Goal: Task Accomplishment & Management: Manage account settings

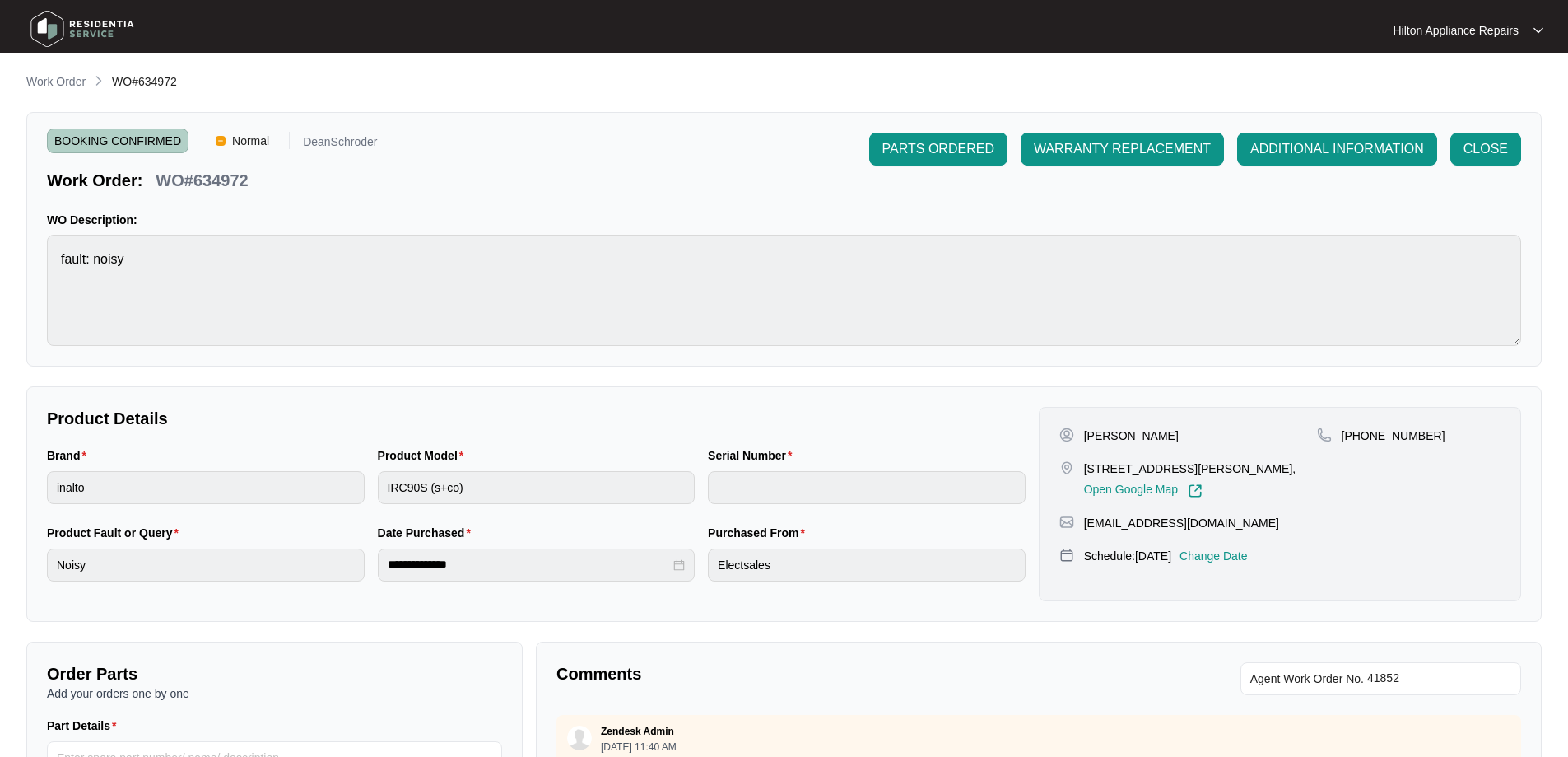
click at [66, 72] on li "Work Order" at bounding box center [55, 82] width 60 height 20
click at [62, 76] on p "Work Order" at bounding box center [55, 81] width 60 height 17
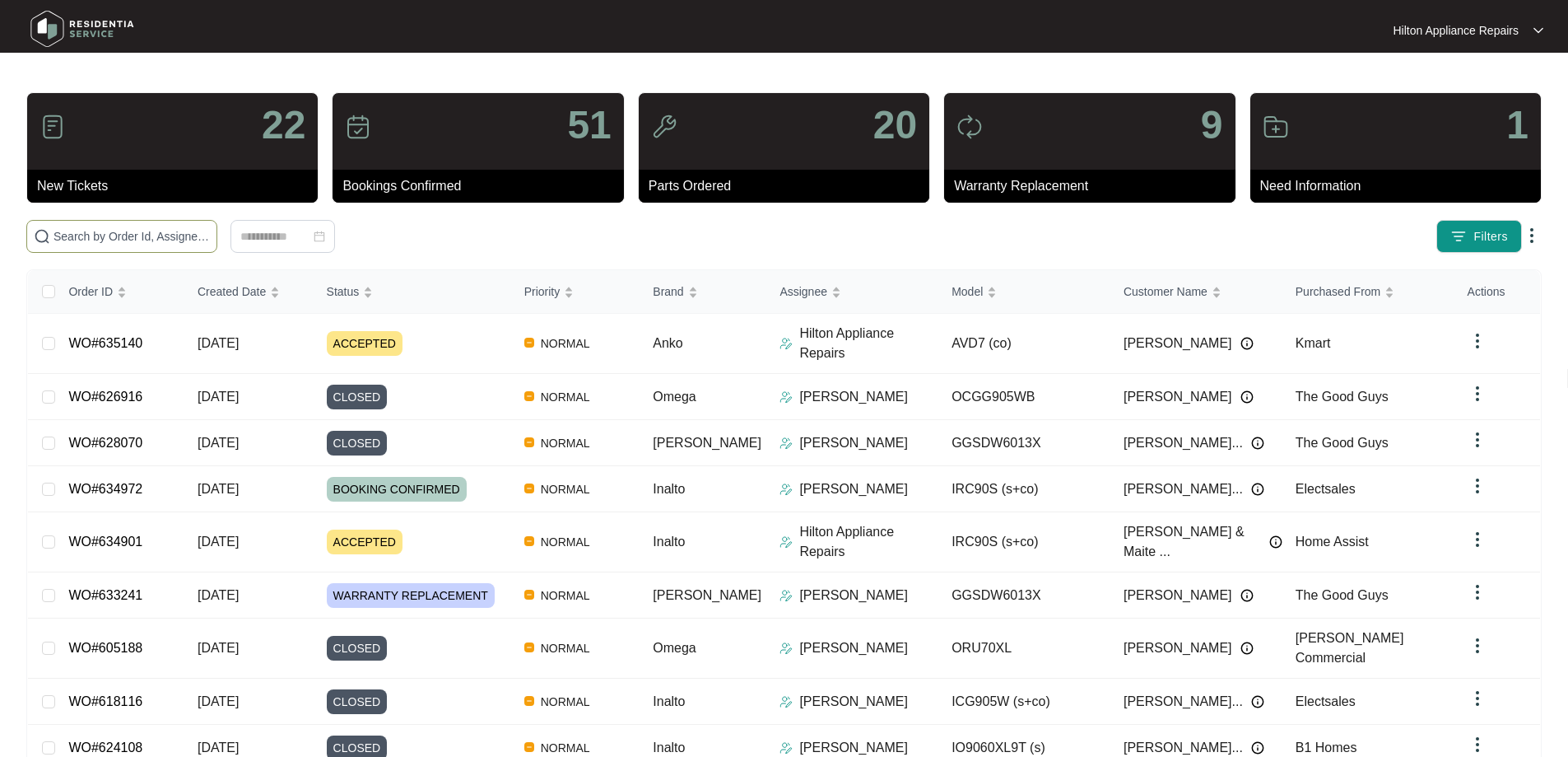
click at [206, 230] on input "text" at bounding box center [132, 236] width 156 height 18
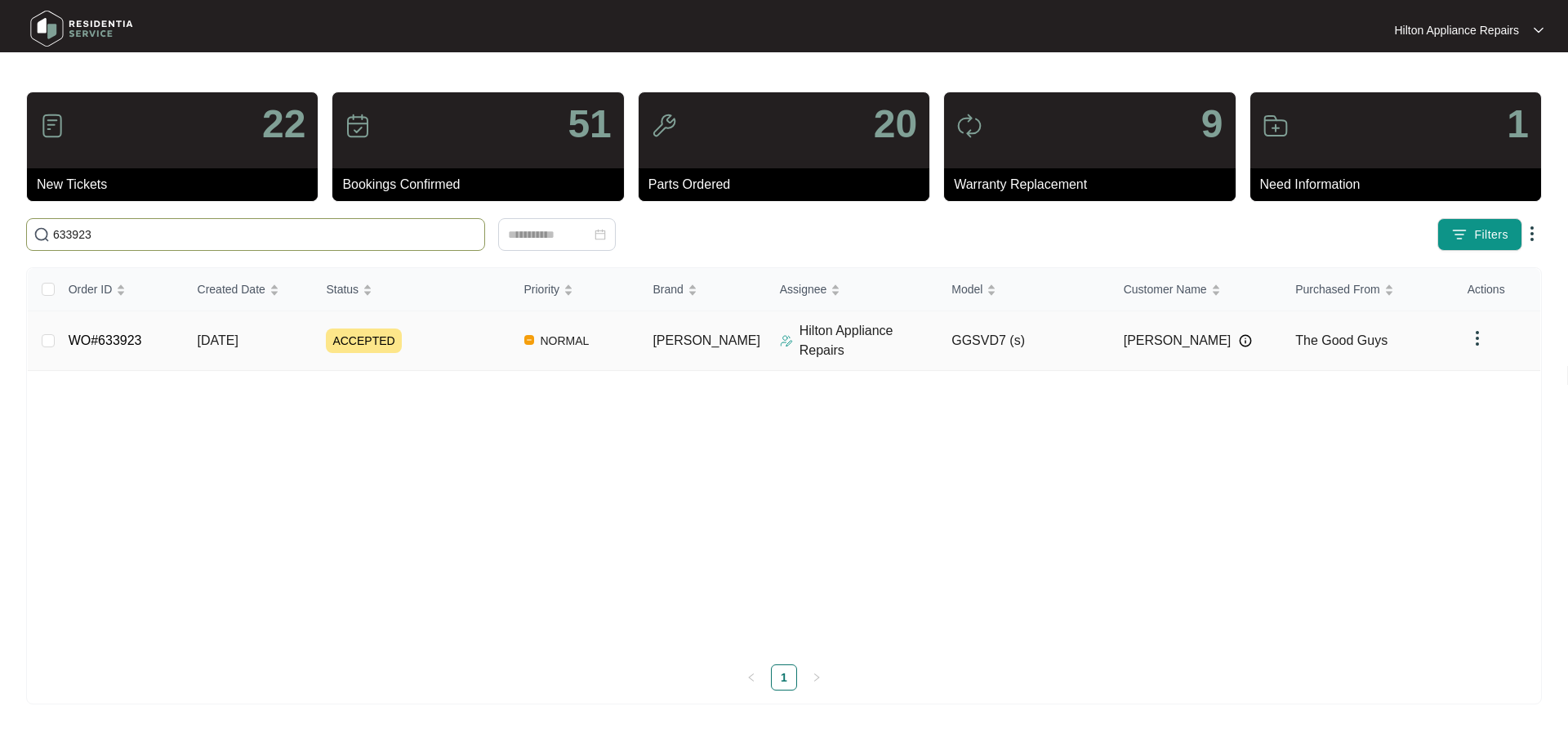
type input "633923"
click at [475, 341] on div "ACCEPTED" at bounding box center [418, 340] width 184 height 24
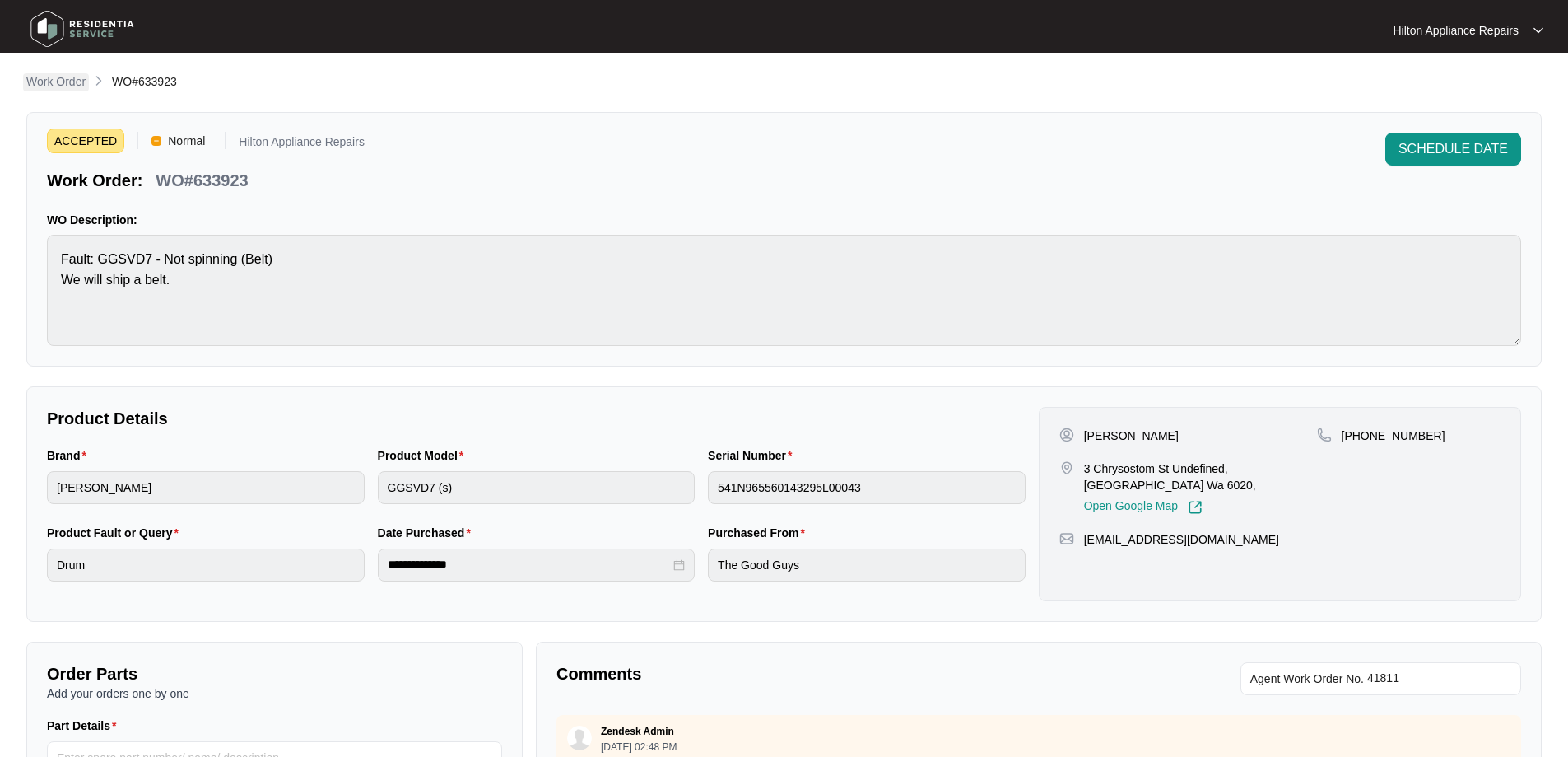
click at [59, 76] on p "Work Order" at bounding box center [55, 81] width 60 height 17
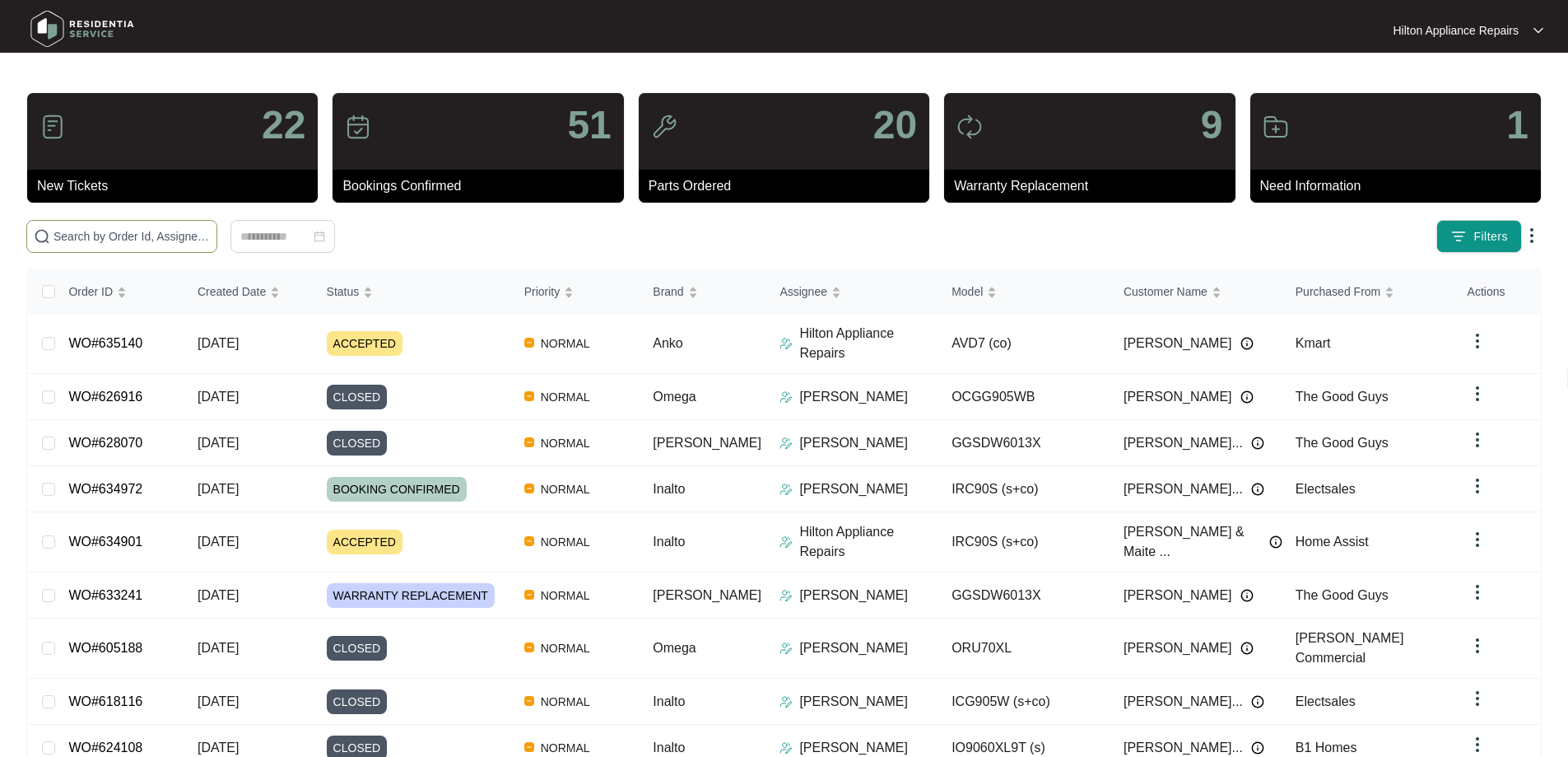
click at [192, 234] on input "text" at bounding box center [132, 236] width 156 height 18
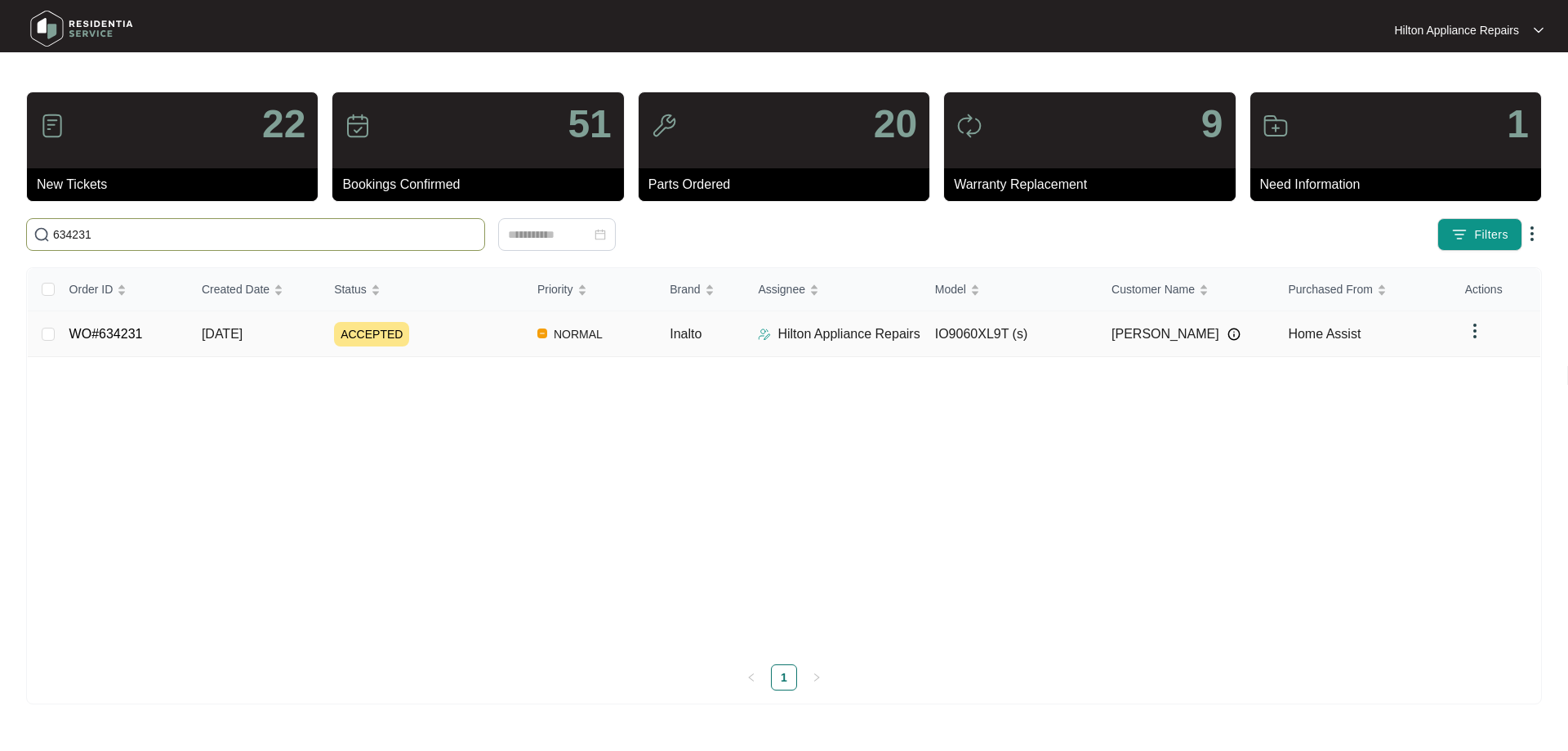
type input "634231"
click at [711, 327] on td "Inalto" at bounding box center [701, 333] width 88 height 46
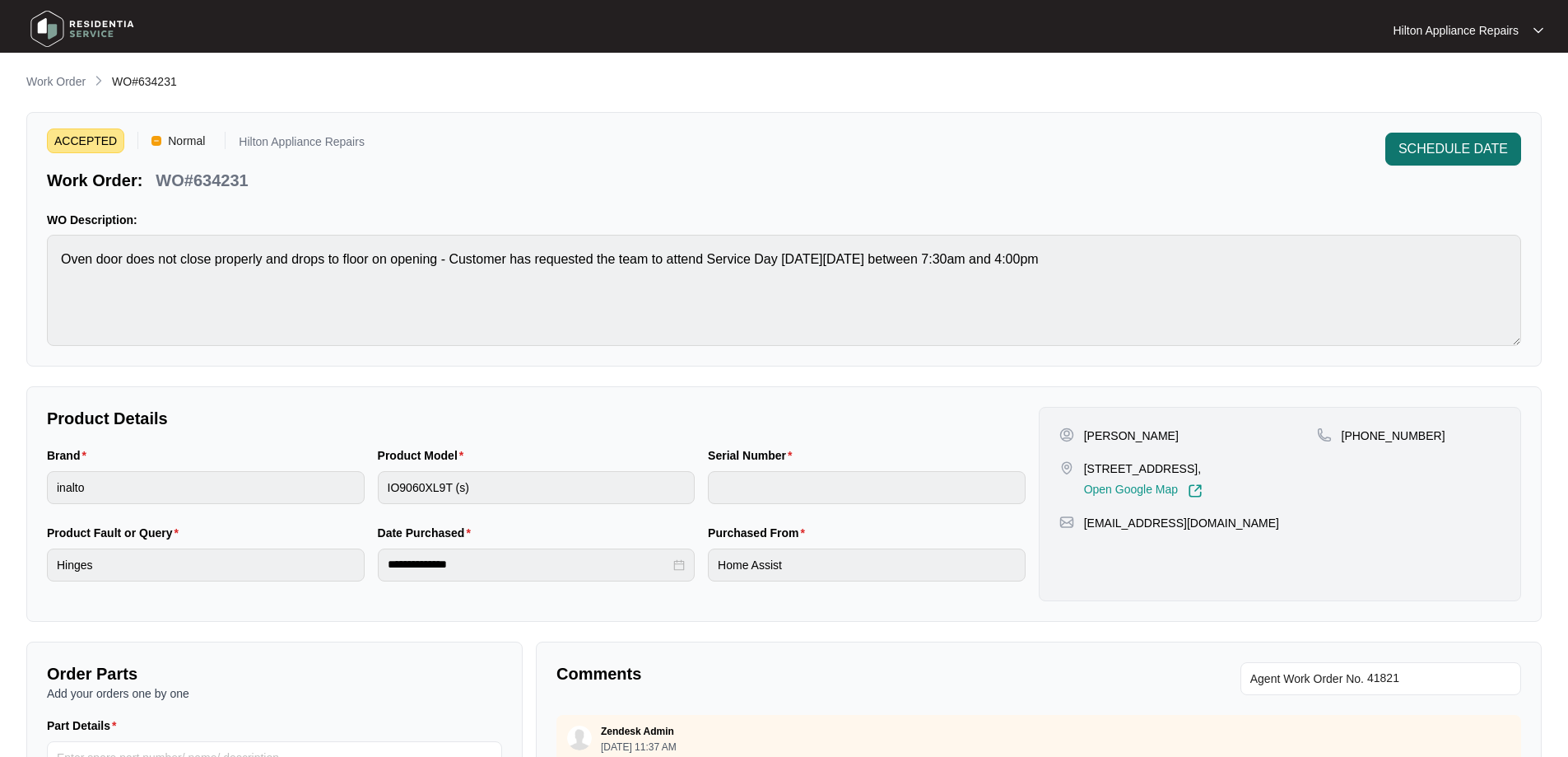
click at [1471, 150] on span "SCHEDULE DATE" at bounding box center [1453, 150] width 109 height 20
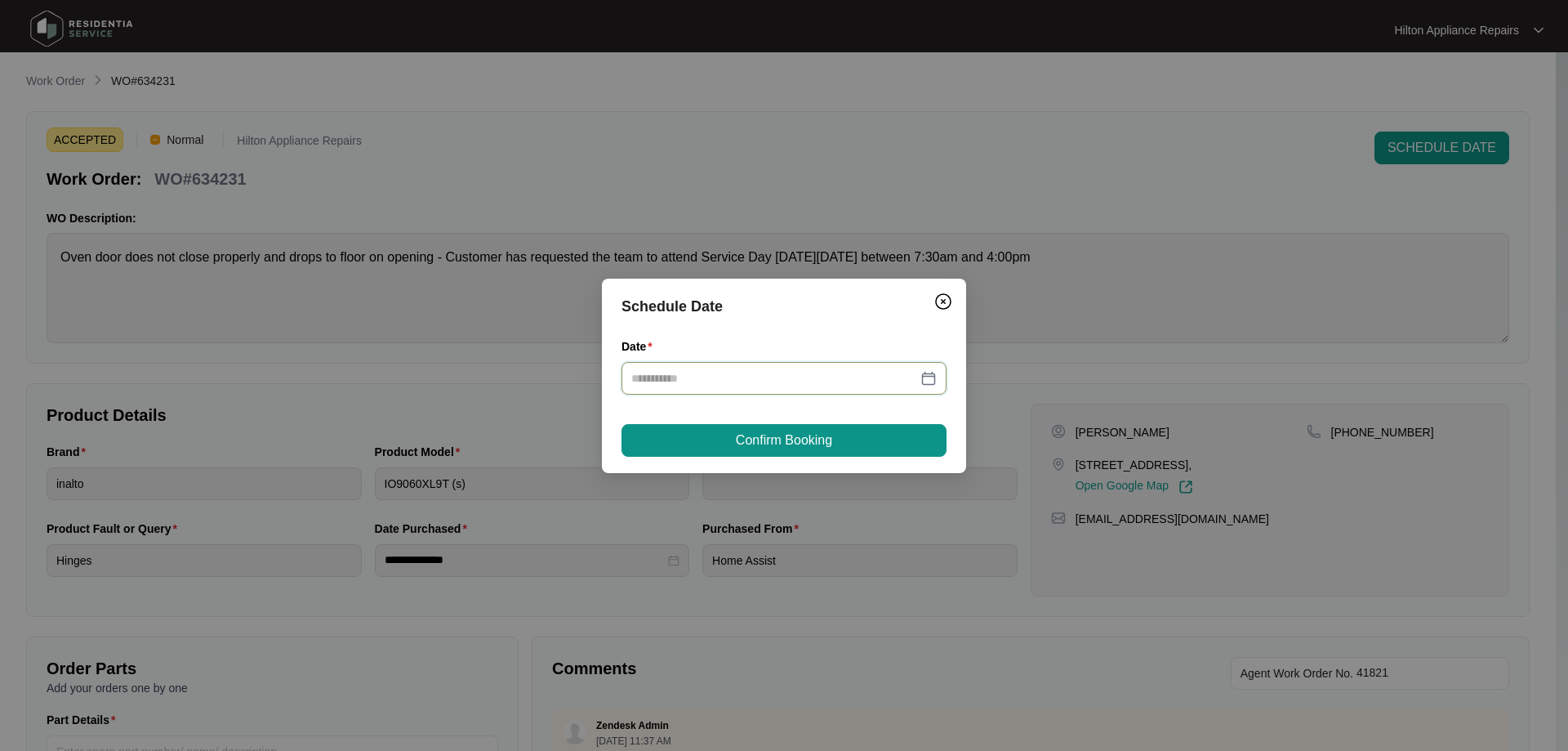
click at [828, 375] on input "Date" at bounding box center [774, 378] width 286 height 18
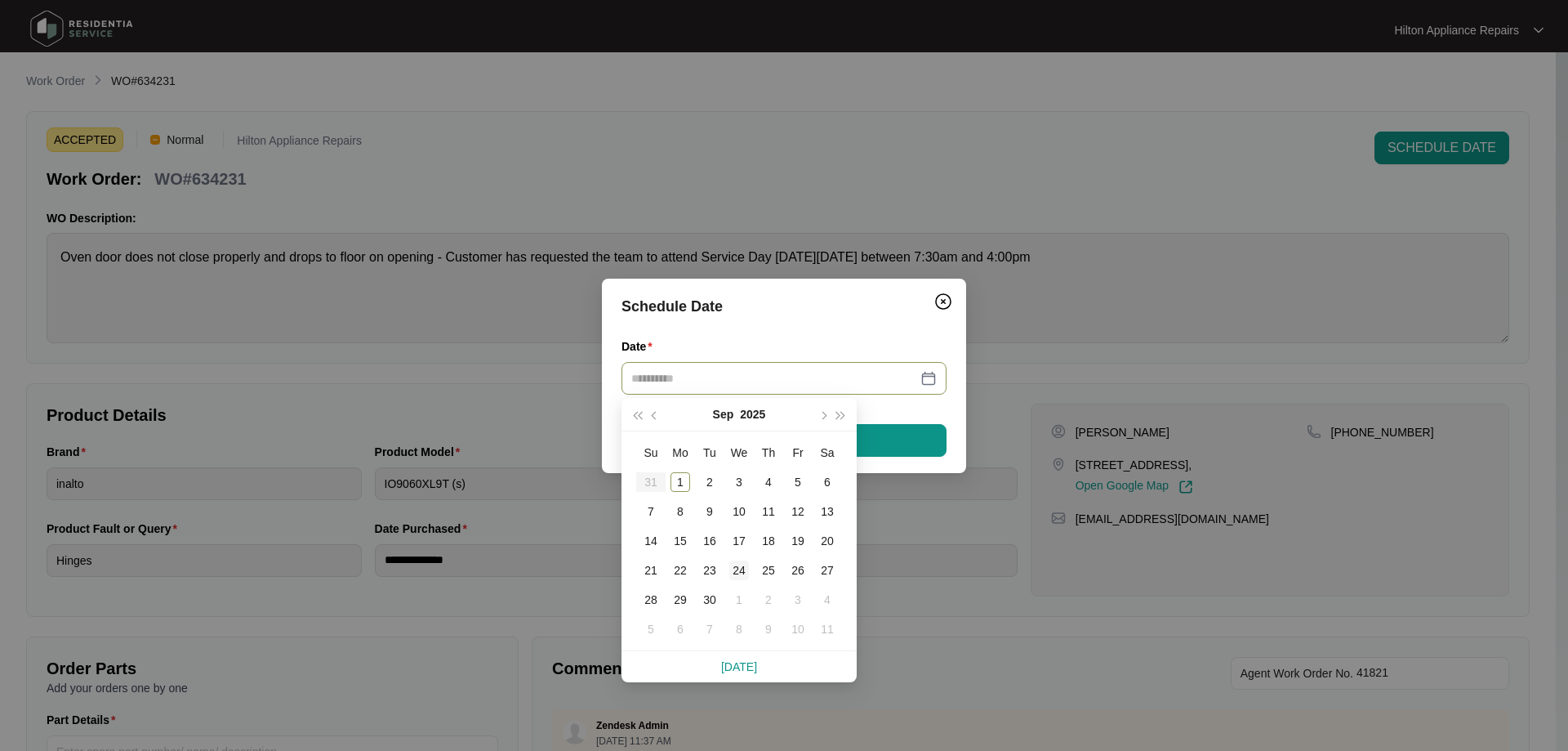
click at [733, 568] on div "24" at bounding box center [739, 570] width 20 height 20
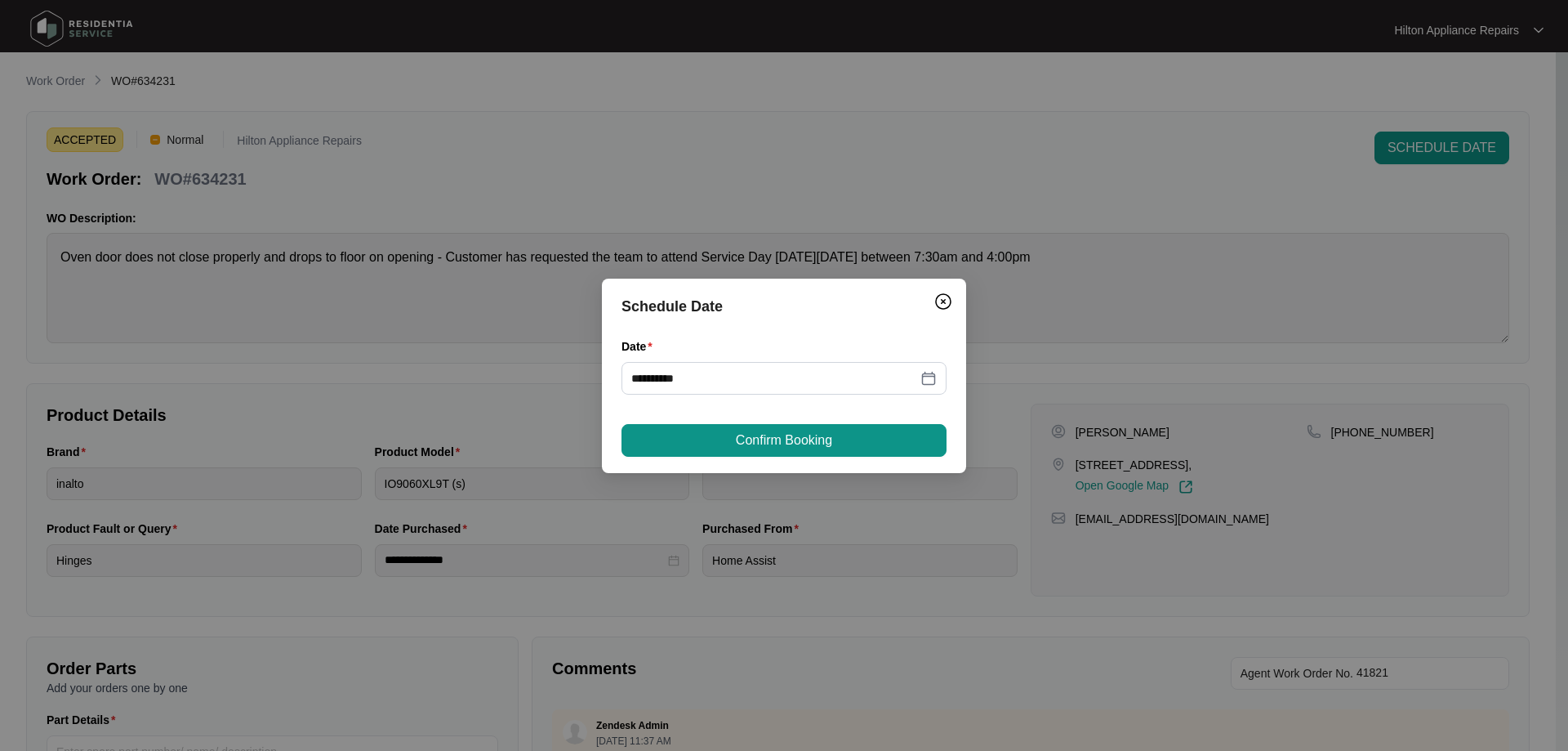
type input "**********"
click at [813, 439] on span "Confirm Booking" at bounding box center [784, 440] width 97 height 20
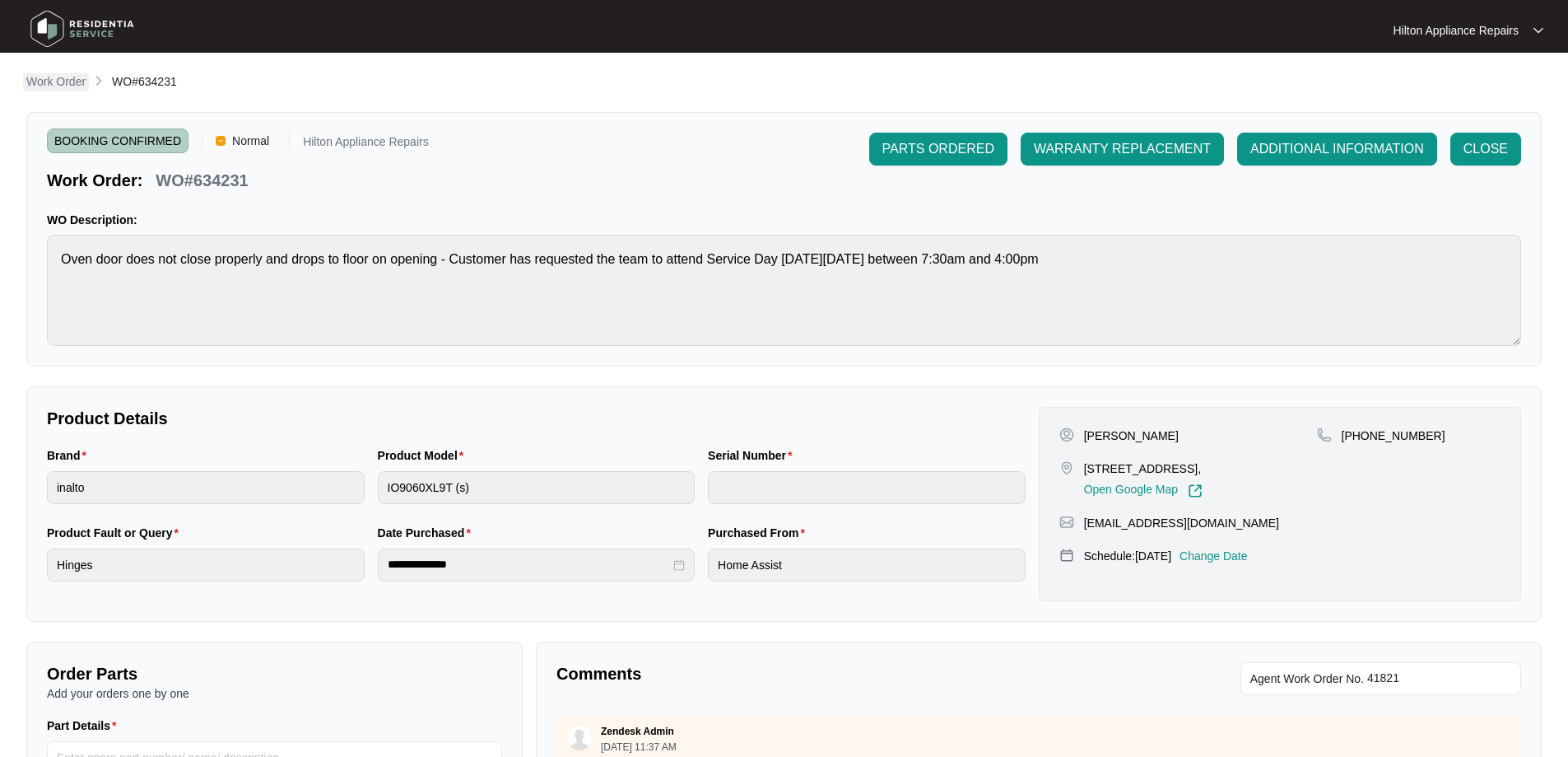
click at [68, 80] on p "Work Order" at bounding box center [55, 81] width 60 height 17
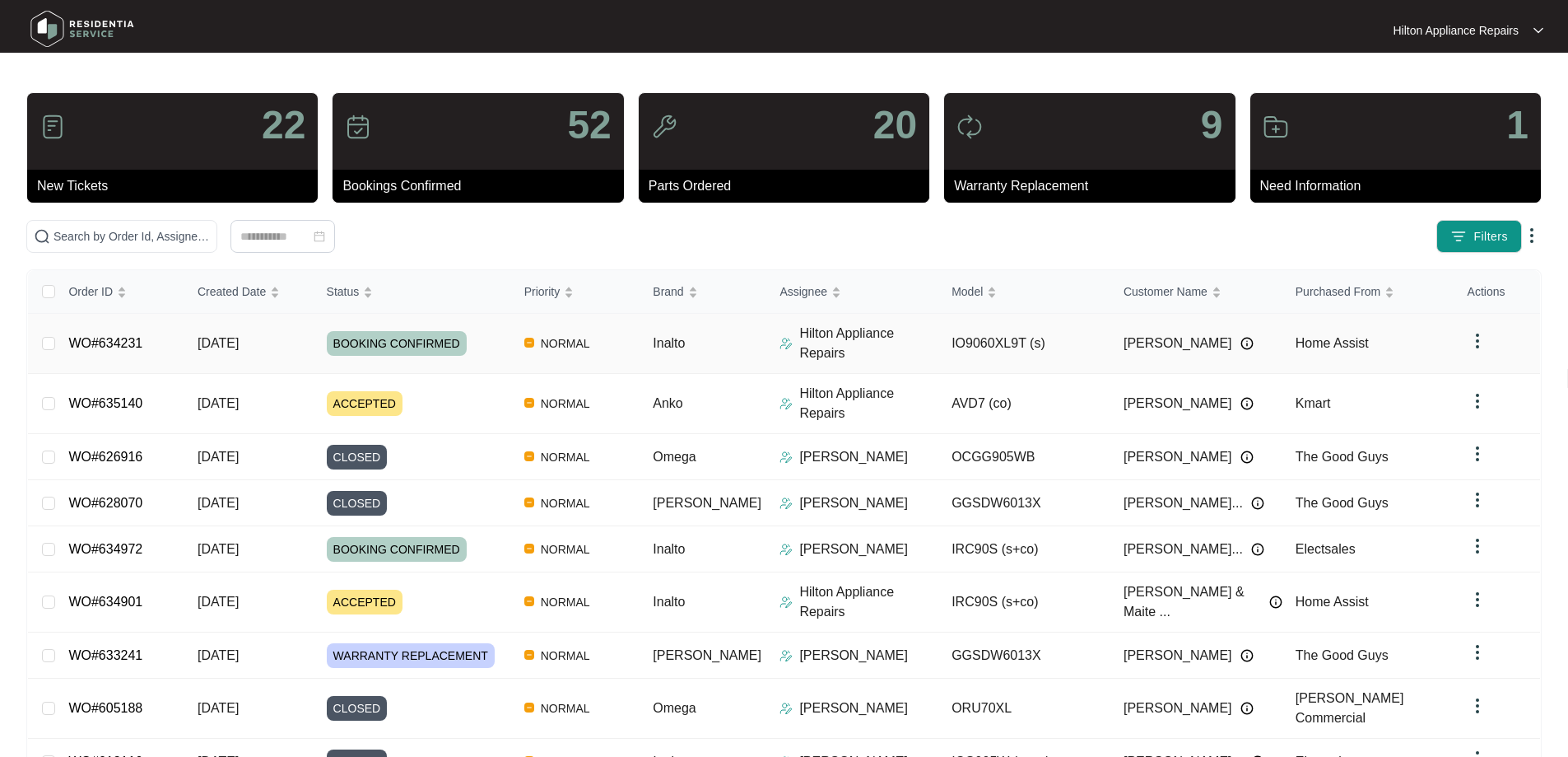
click at [779, 339] on img at bounding box center [786, 344] width 13 height 13
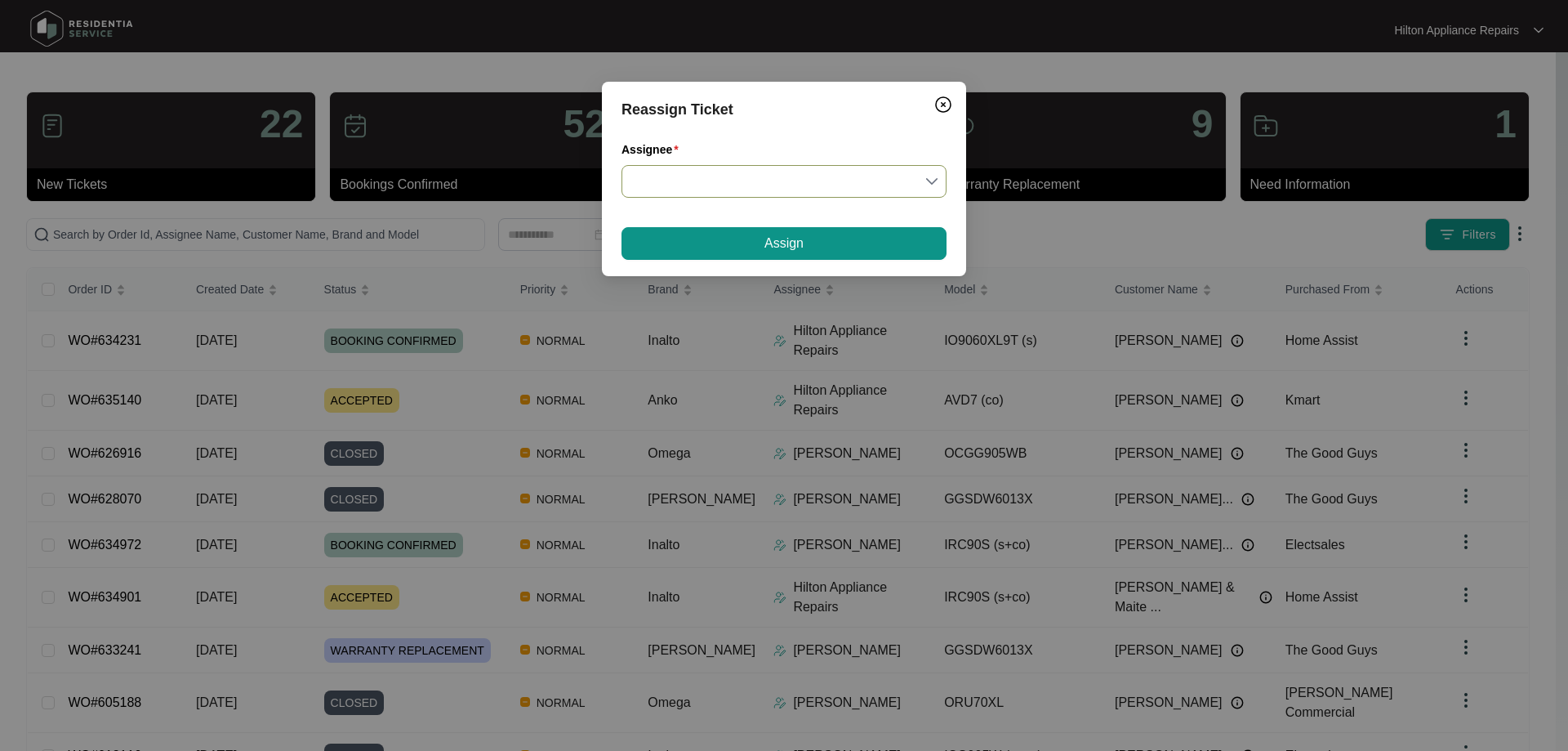
click at [754, 176] on input "Assignee" at bounding box center [784, 181] width 305 height 31
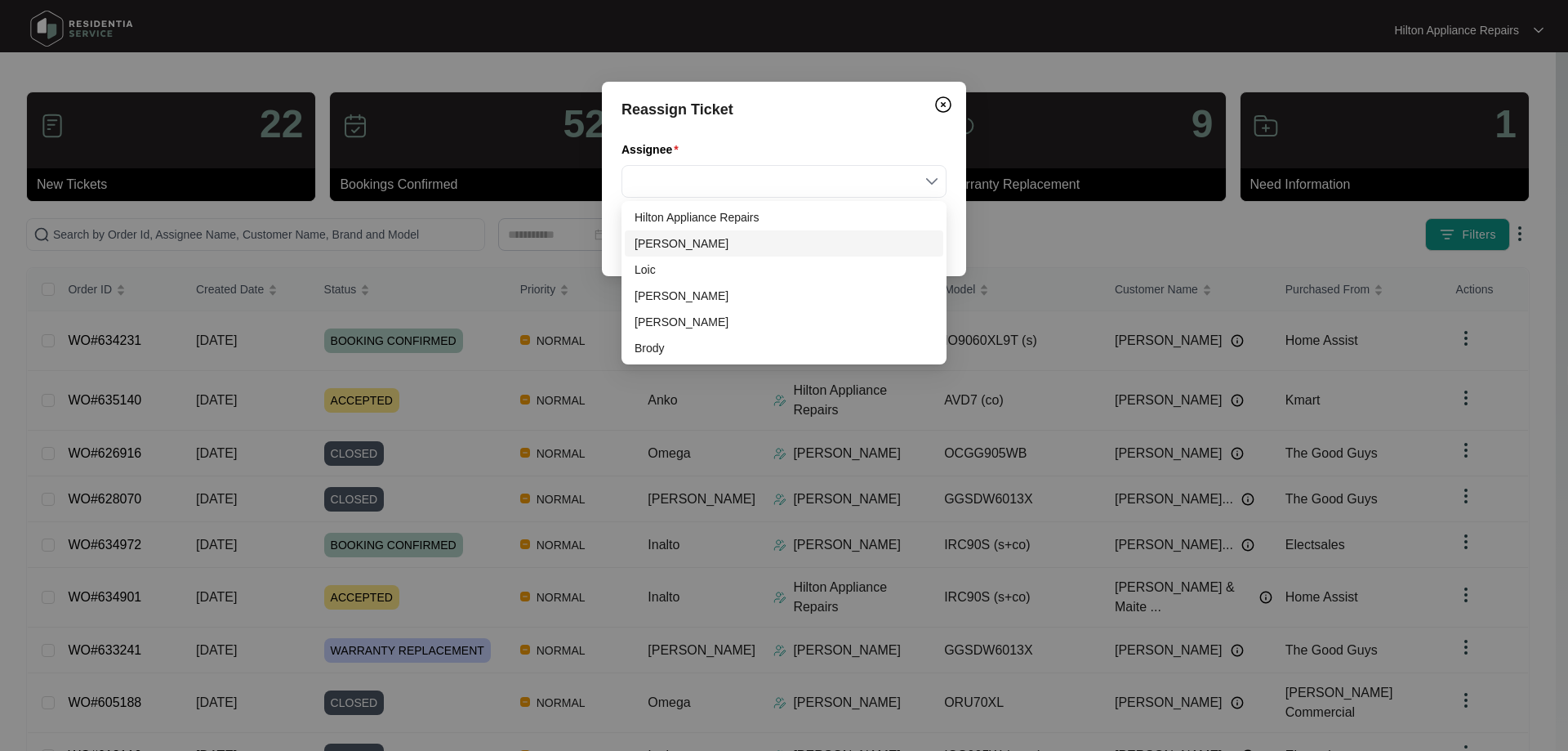
click at [690, 238] on div "[PERSON_NAME]" at bounding box center [784, 243] width 299 height 18
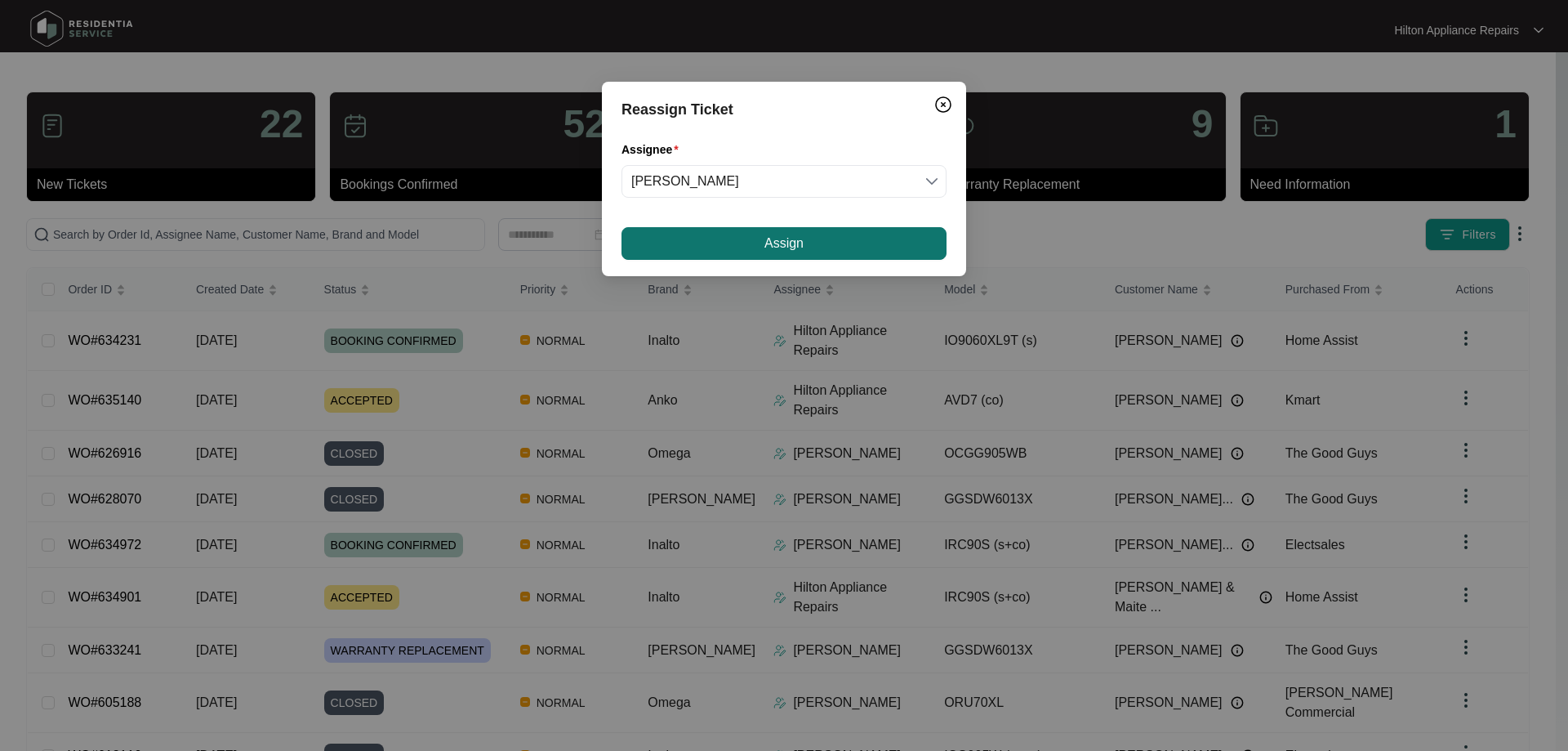
click at [771, 242] on span "Assign" at bounding box center [784, 243] width 39 height 20
